Goal: Task Accomplishment & Management: Manage account settings

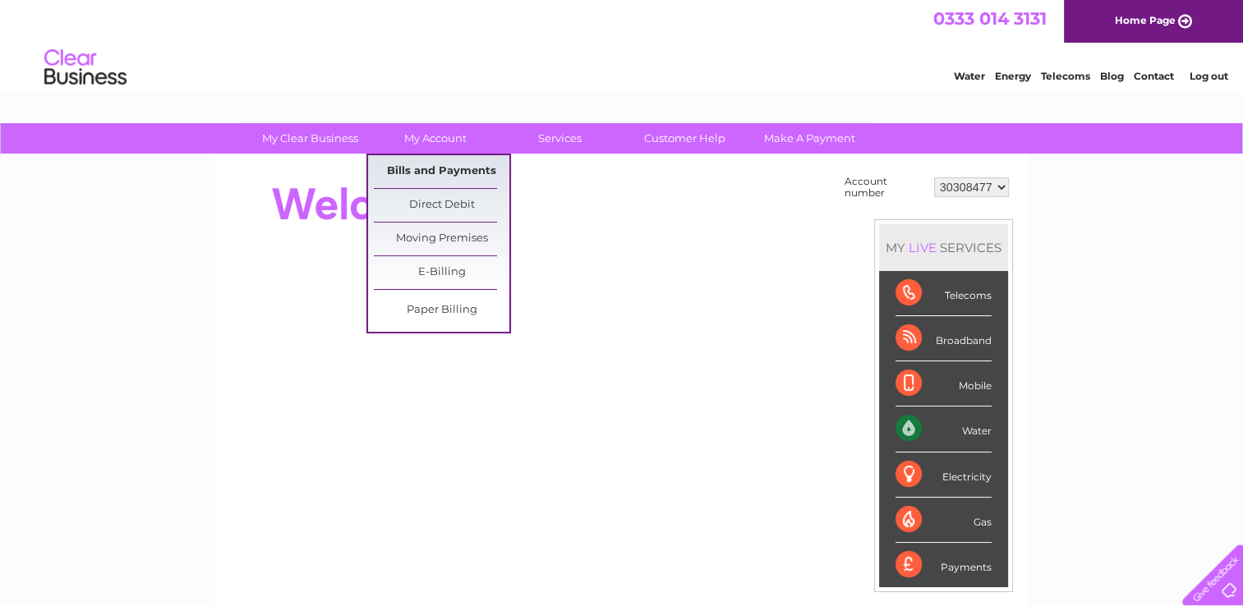
click at [454, 173] on link "Bills and Payments" at bounding box center [442, 171] width 136 height 33
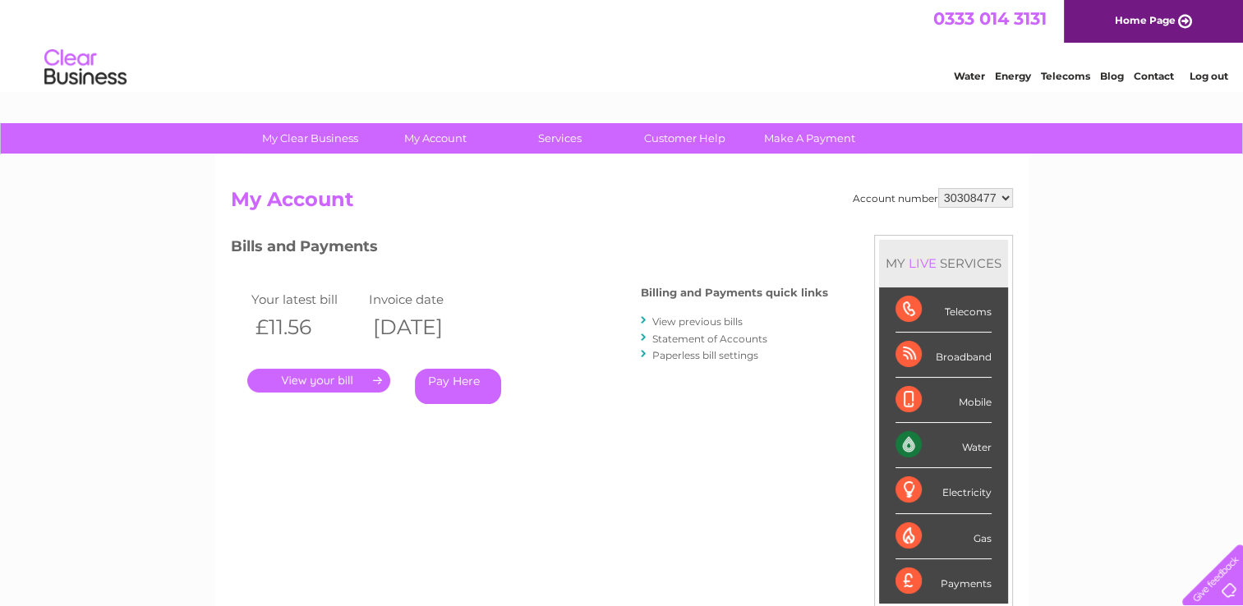
click at [345, 378] on link "." at bounding box center [318, 381] width 143 height 24
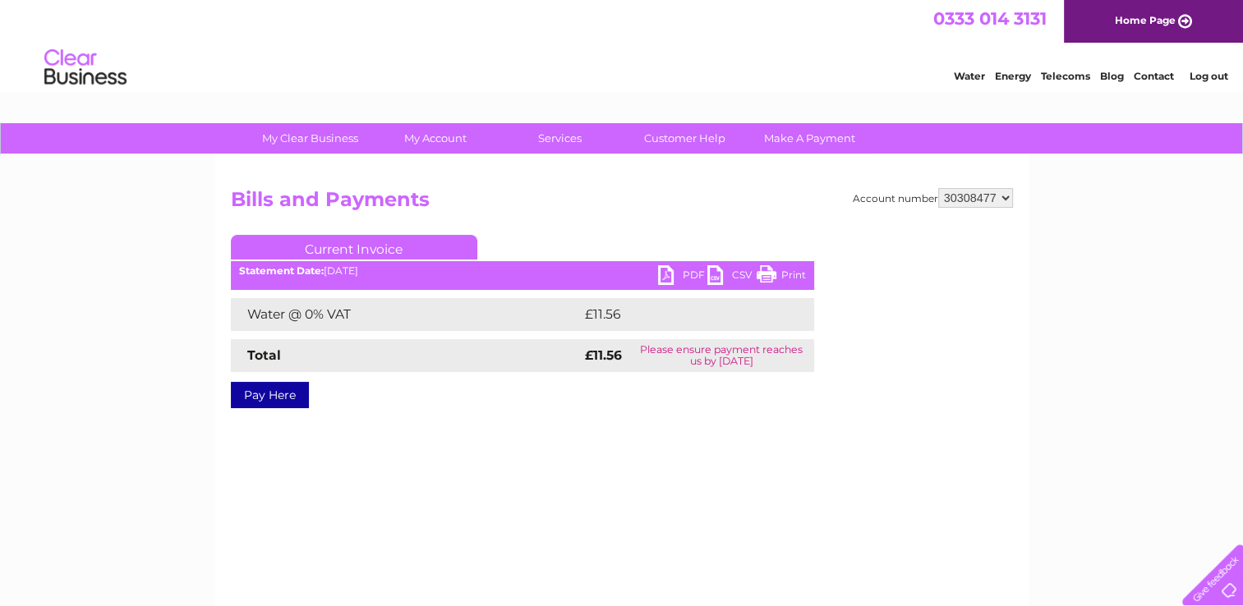
click at [678, 274] on link "PDF" at bounding box center [682, 277] width 49 height 24
